Goal: Transaction & Acquisition: Purchase product/service

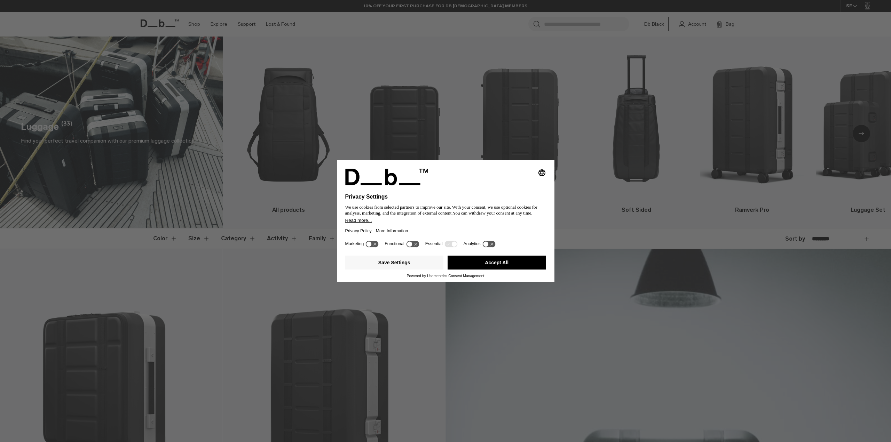
click at [497, 263] on button "Accept All" at bounding box center [497, 263] width 98 height 14
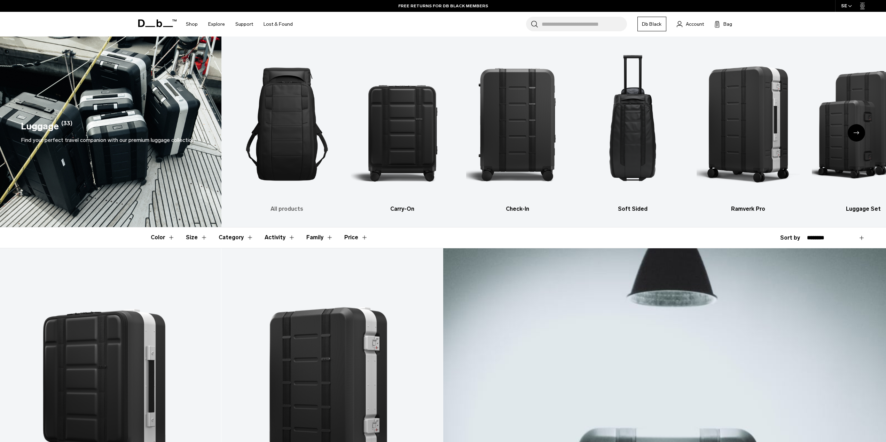
click at [280, 171] on img "1 / 6" at bounding box center [286, 124] width 103 height 155
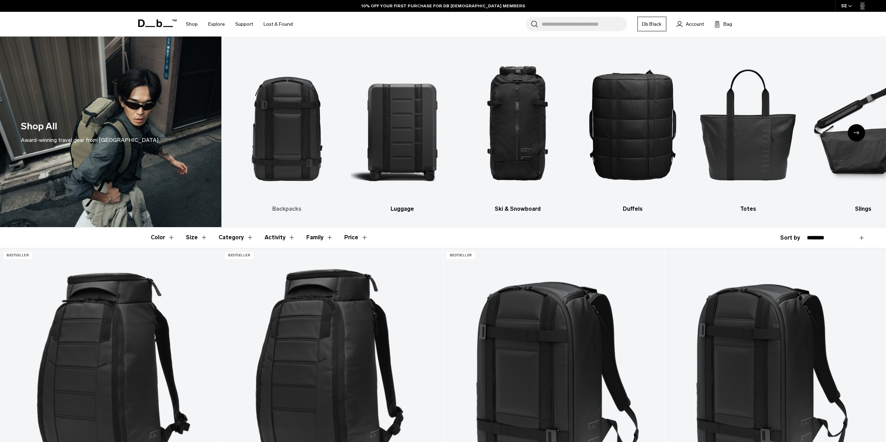
click at [298, 144] on img "1 / 10" at bounding box center [286, 124] width 103 height 155
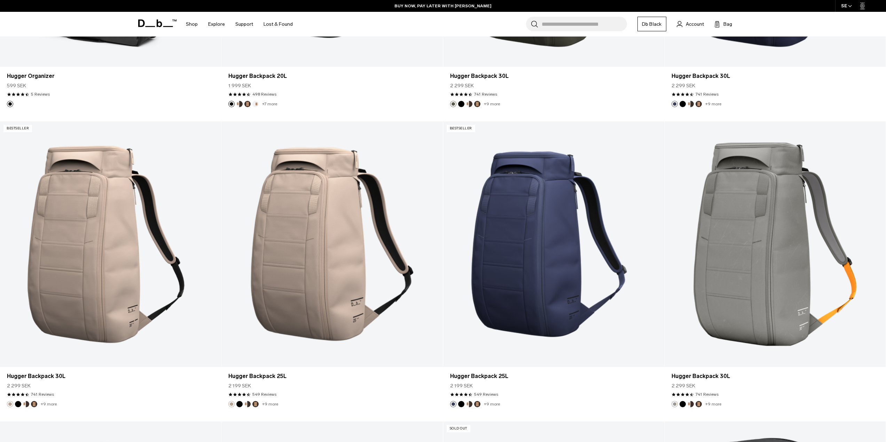
scroll to position [661, 0]
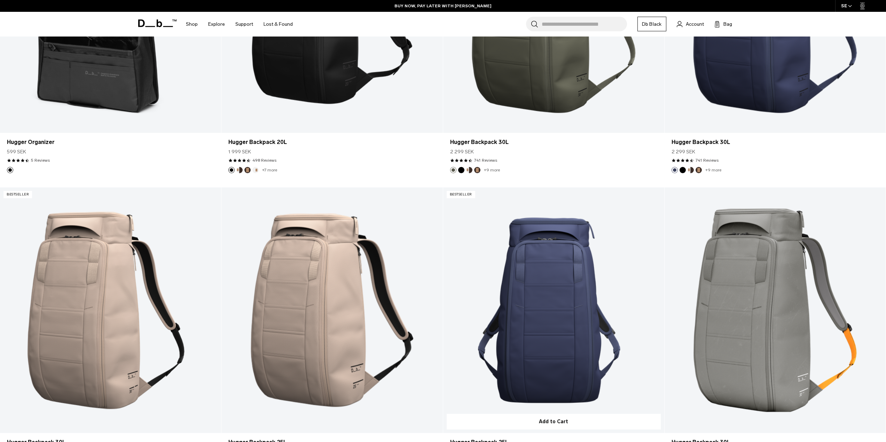
click at [554, 320] on link "Hugger Backpack 25L" at bounding box center [553, 311] width 221 height 246
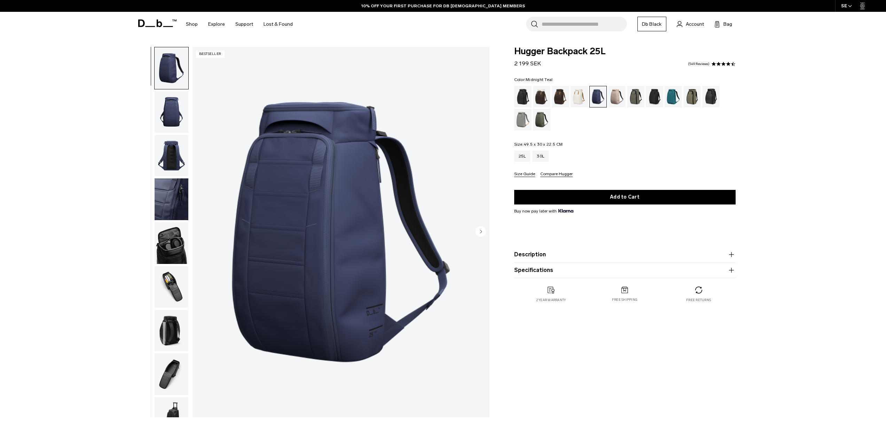
click at [670, 99] on div "Midnight Teal" at bounding box center [673, 97] width 18 height 22
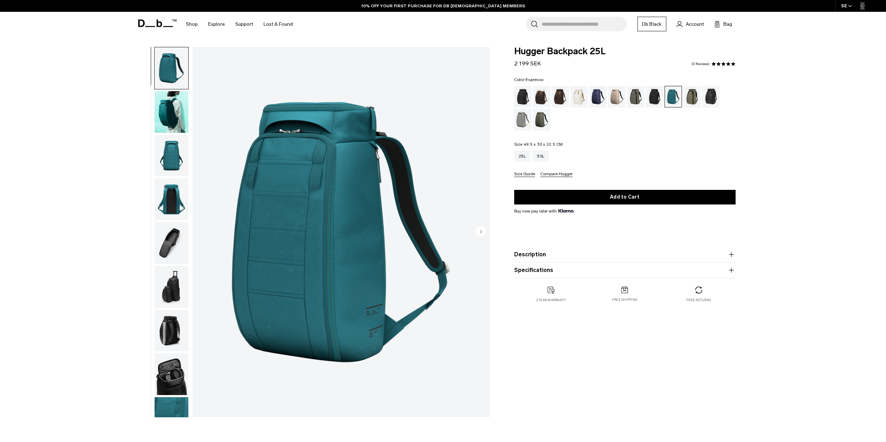
click at [562, 100] on div "Espresso" at bounding box center [561, 97] width 18 height 22
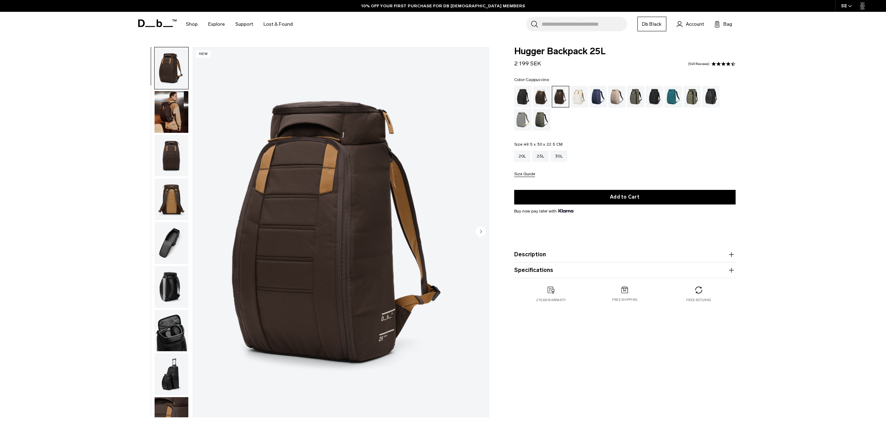
click at [545, 97] on div "Cappuccino" at bounding box center [542, 97] width 18 height 22
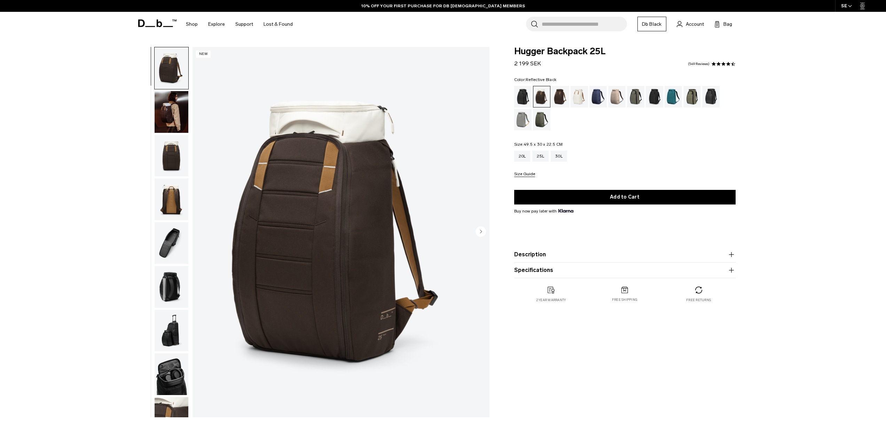
click at [718, 98] on div "Reflective Black" at bounding box center [711, 97] width 18 height 22
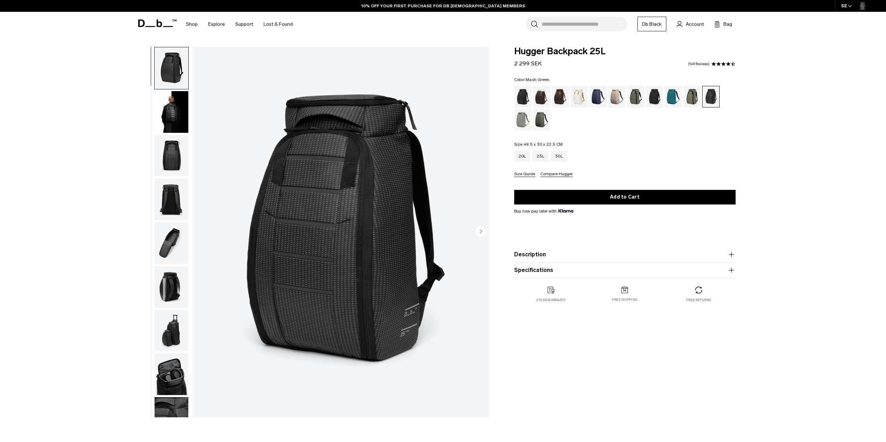
click at [693, 97] on div "Mash Green" at bounding box center [692, 97] width 18 height 22
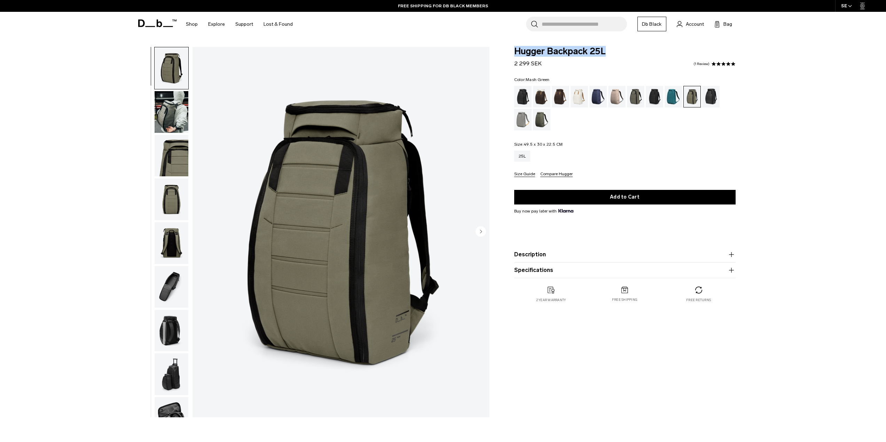
drag, startPoint x: 513, startPoint y: 50, endPoint x: 621, endPoint y: 51, distance: 107.5
click at [621, 51] on div "Hugger Backpack 25L 2 299 SEK 5.0 star rating 1 Review Color: Mash Green Out of…" at bounding box center [624, 182] width 263 height 270
copy span "Hugger Backpack 25L"
